Goal: Task Accomplishment & Management: Use online tool/utility

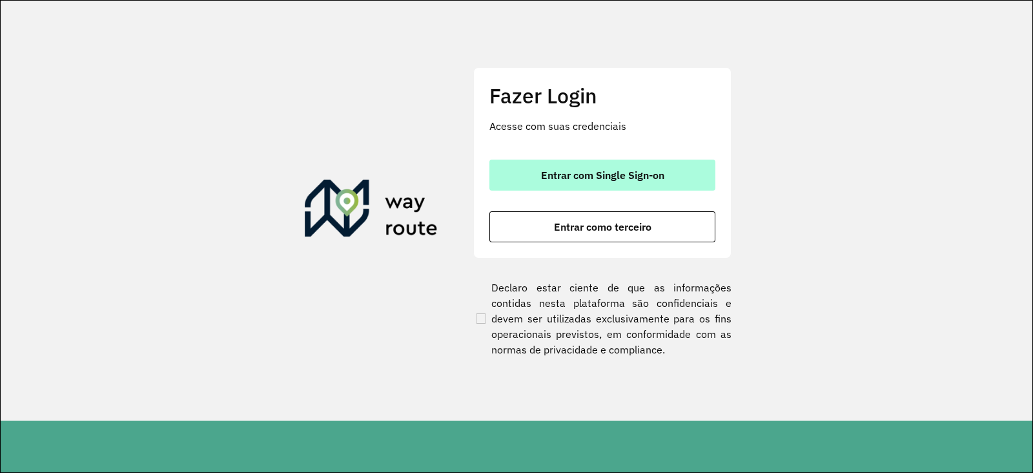
click at [561, 179] on span "Entrar com Single Sign-on" at bounding box center [602, 175] width 123 height 10
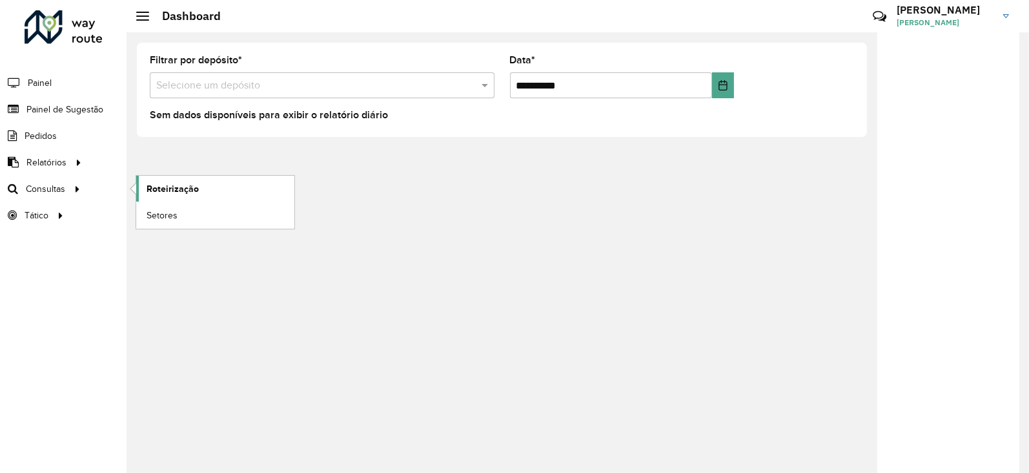
click at [170, 191] on span "Roteirização" at bounding box center [173, 189] width 52 height 14
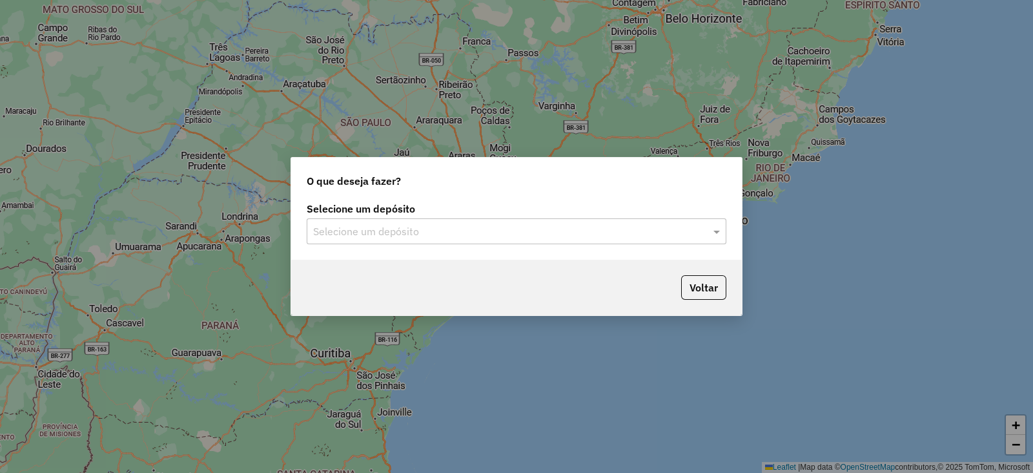
click at [336, 230] on input "text" at bounding box center [503, 231] width 381 height 15
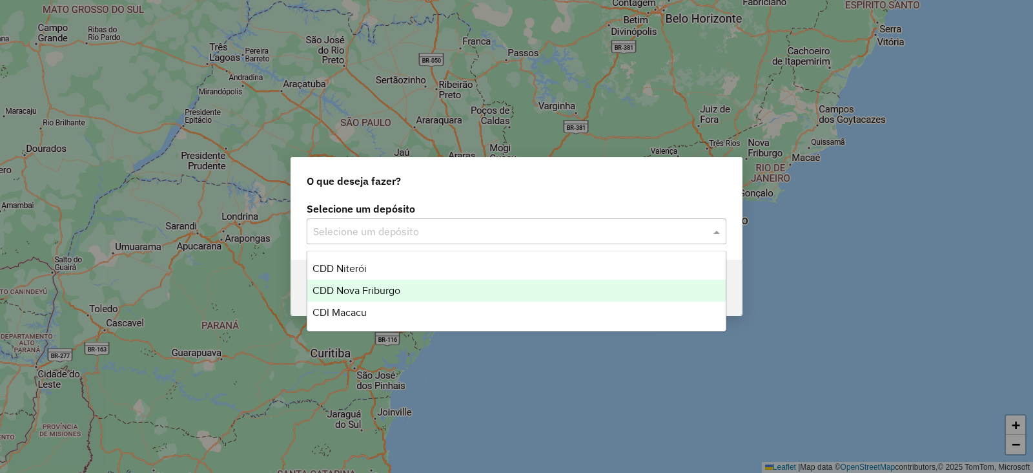
click at [349, 295] on span "CDD Nova Friburgo" at bounding box center [356, 290] width 88 height 11
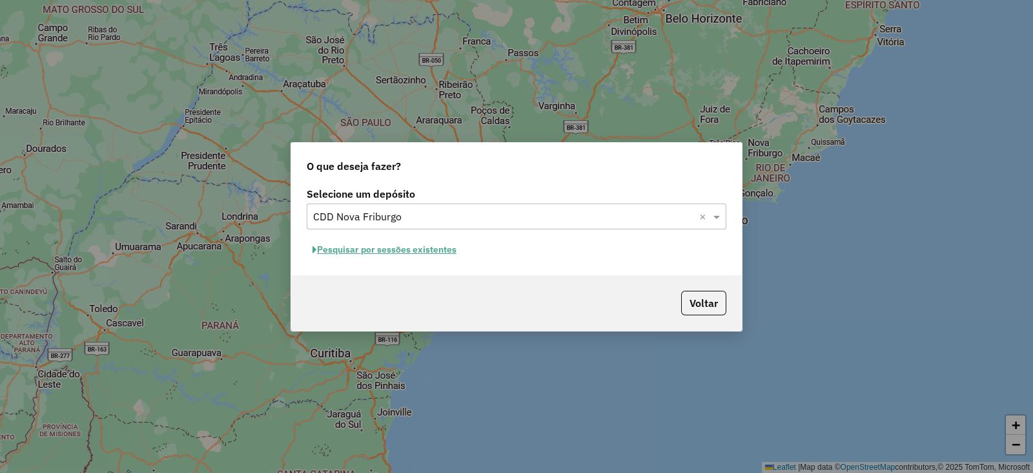
click at [355, 245] on button "Pesquisar por sessões existentes" at bounding box center [385, 249] width 156 height 20
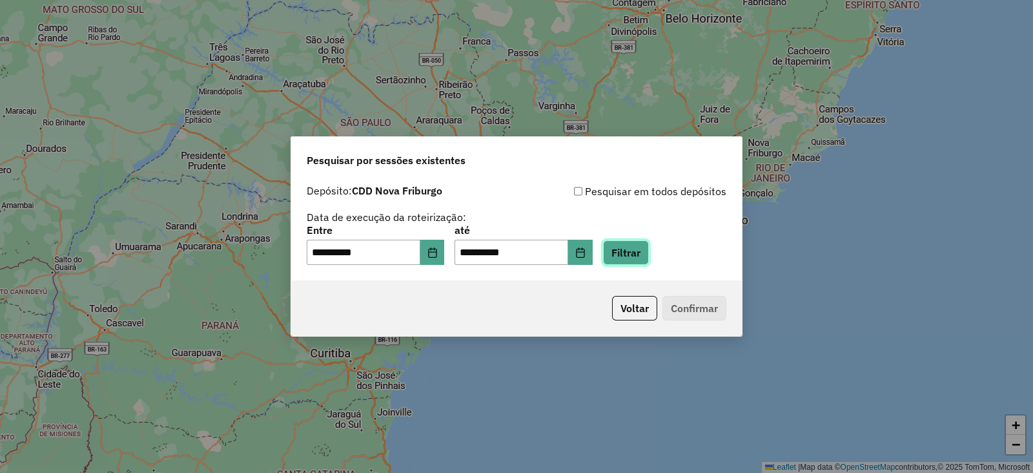
click at [646, 254] on button "Filtrar" at bounding box center [626, 252] width 46 height 25
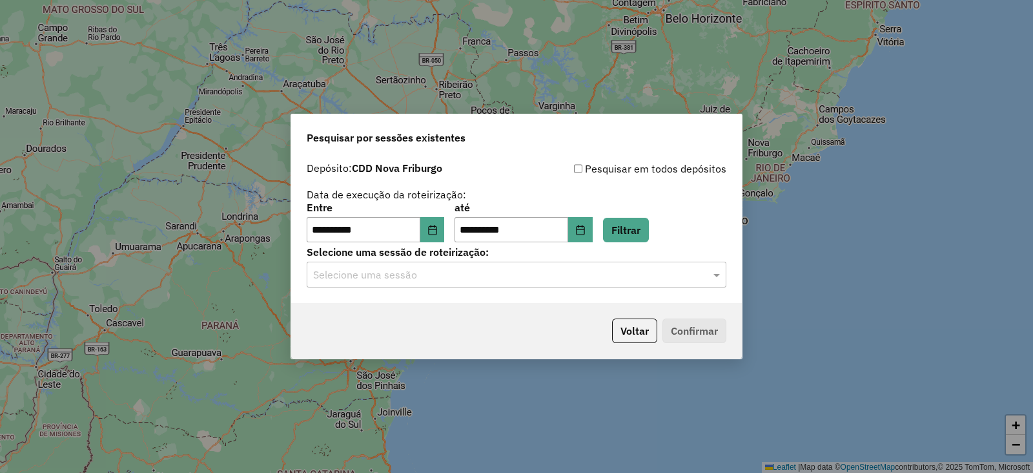
click at [391, 280] on input "text" at bounding box center [503, 274] width 381 height 15
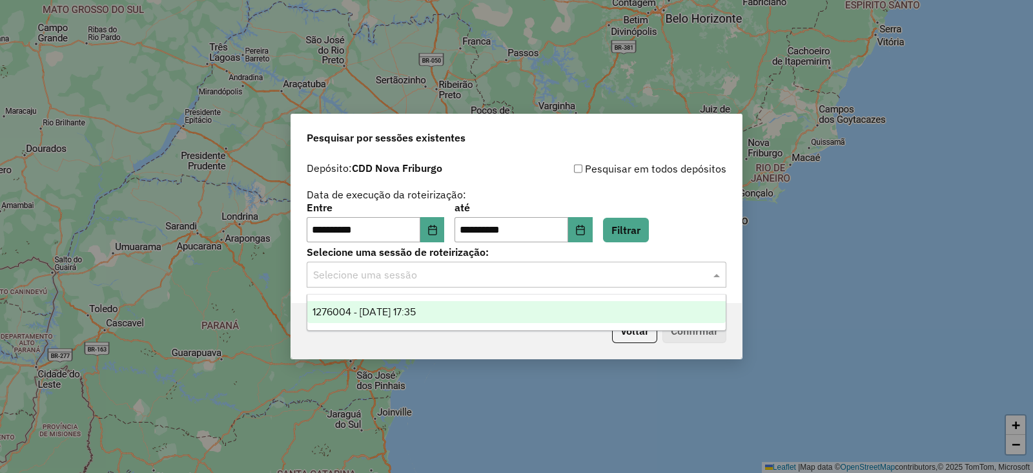
drag, startPoint x: 361, startPoint y: 309, endPoint x: 507, endPoint y: 315, distance: 145.4
click at [368, 311] on span "1276004 - 15/09/2025 17:35" at bounding box center [363, 311] width 103 height 11
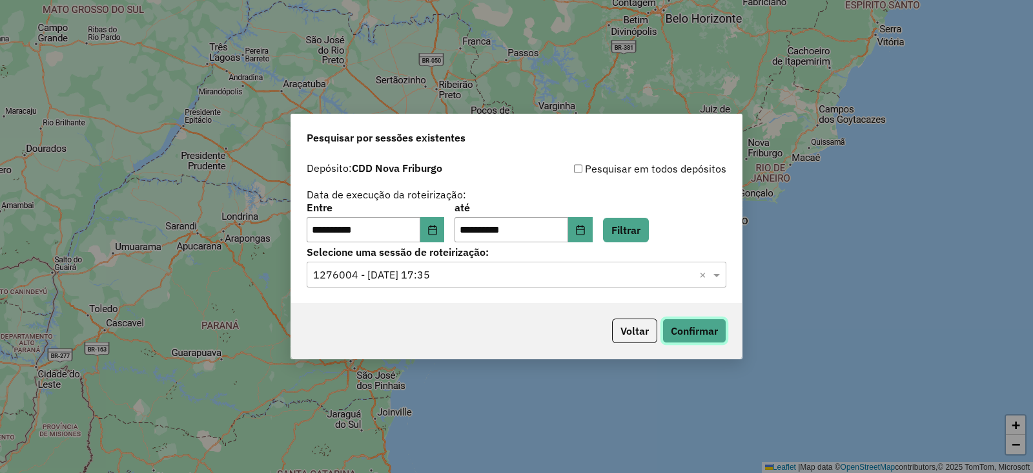
click at [675, 334] on button "Confirmar" at bounding box center [694, 330] width 64 height 25
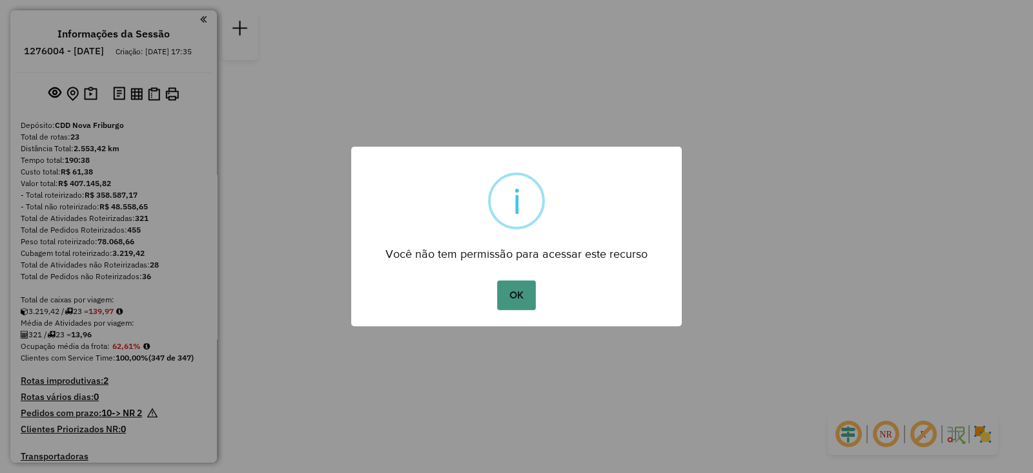
click at [511, 295] on button "OK" at bounding box center [516, 295] width 38 height 30
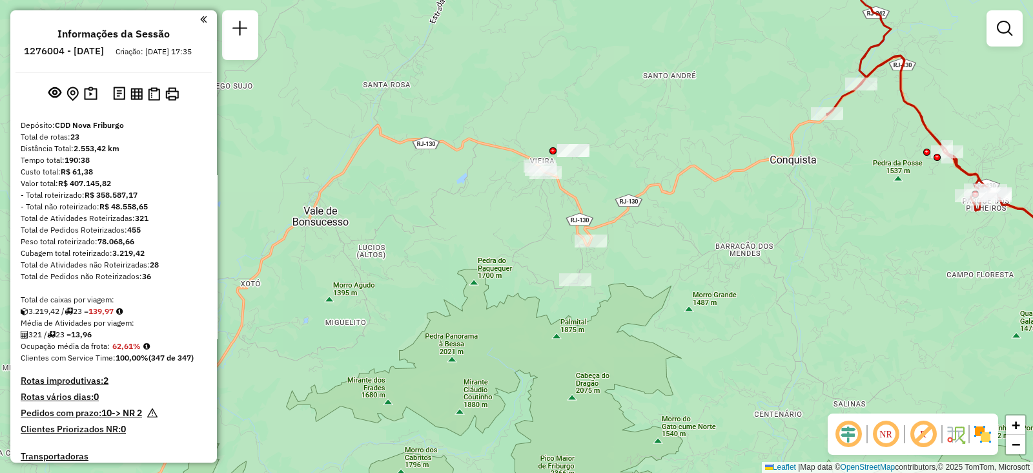
drag, startPoint x: 390, startPoint y: 267, endPoint x: 491, endPoint y: 268, distance: 100.7
click at [491, 268] on div "Janela de atendimento Grade de atendimento Capacidade Transportadoras Veículos …" at bounding box center [516, 236] width 1033 height 473
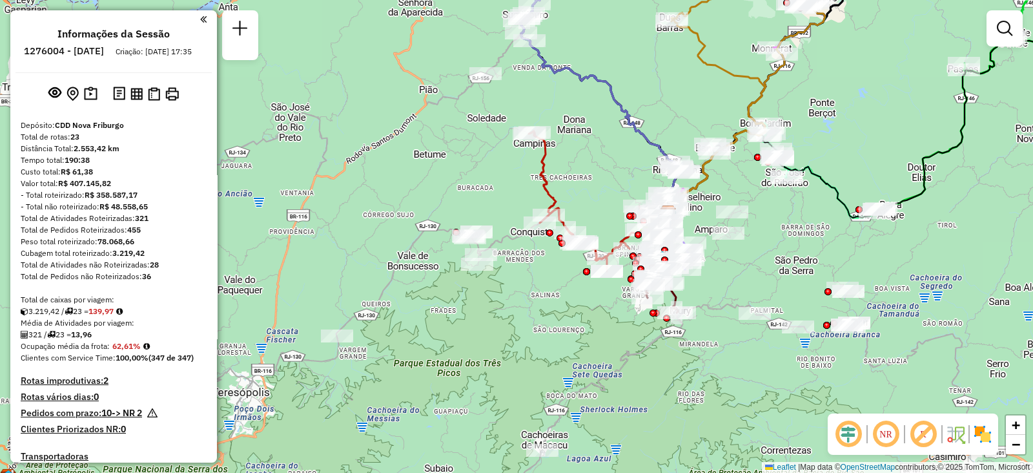
drag, startPoint x: 621, startPoint y: 363, endPoint x: 584, endPoint y: 321, distance: 56.7
click at [584, 321] on div "Janela de atendimento Grade de atendimento Capacidade Transportadoras Veículos …" at bounding box center [516, 236] width 1033 height 473
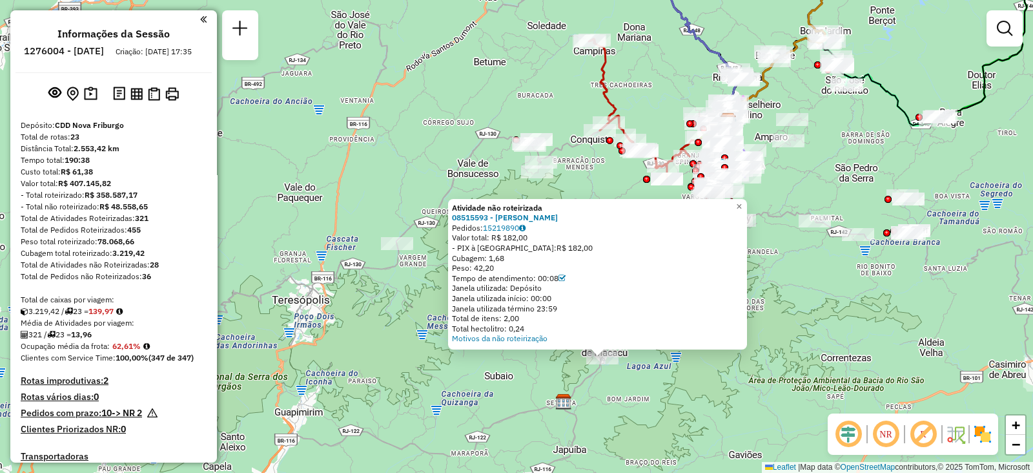
drag, startPoint x: 667, startPoint y: 390, endPoint x: 626, endPoint y: 373, distance: 44.0
click at [666, 389] on div "Atividade não roteirizada 08515593 - [PERSON_NAME] Pedidos: 15219890 Valor tota…" at bounding box center [516, 236] width 1033 height 473
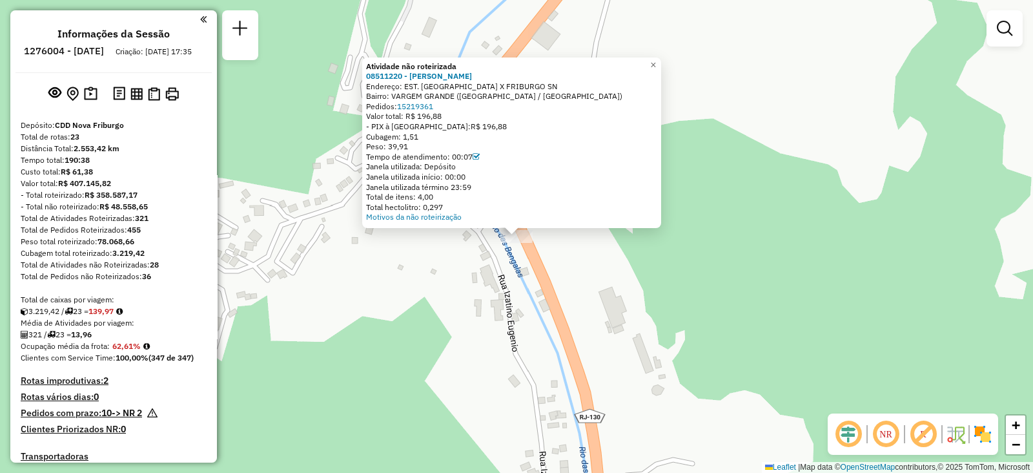
click at [520, 369] on div "Atividade não roteirizada 08511220 - [PERSON_NAME]: EST. [GEOGRAPHIC_DATA] X FR…" at bounding box center [516, 236] width 1033 height 473
